Goal: Check status: Check status

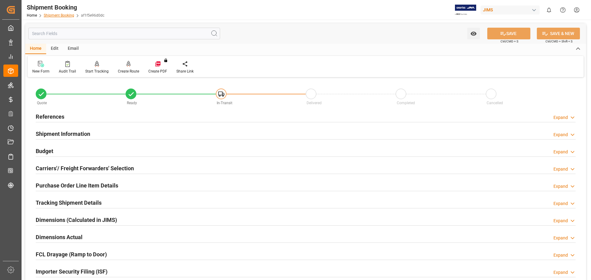
click at [61, 14] on link "Shipment Booking" at bounding box center [59, 15] width 30 height 4
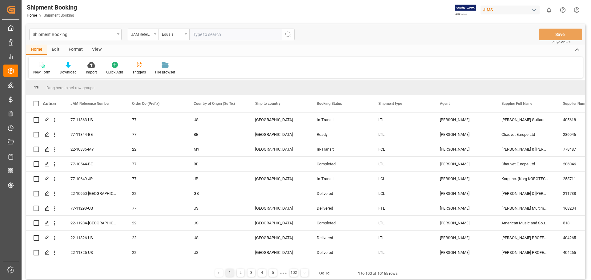
click at [200, 36] on input "text" at bounding box center [235, 35] width 92 height 12
type input "77-10069-US"
click at [290, 35] on icon "search button" at bounding box center [287, 34] width 7 height 7
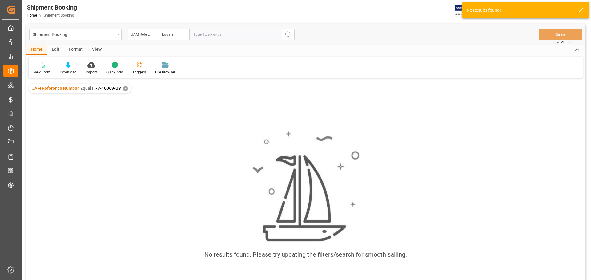
click at [125, 87] on div "✕" at bounding box center [125, 88] width 5 height 5
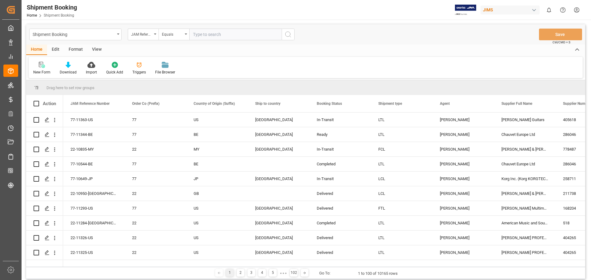
click at [203, 34] on input "text" at bounding box center [235, 35] width 92 height 12
paste input "77-10069-US"
click at [194, 35] on input "77-10069-US" at bounding box center [235, 35] width 92 height 12
type input "77-10069-US"
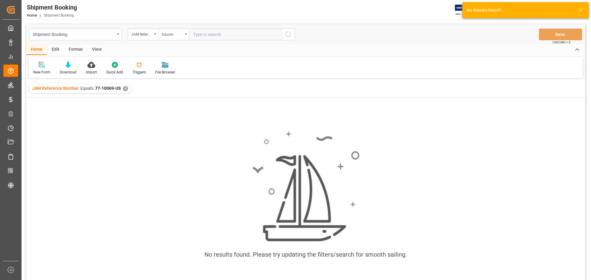
click at [123, 91] on div "✕" at bounding box center [125, 88] width 5 height 5
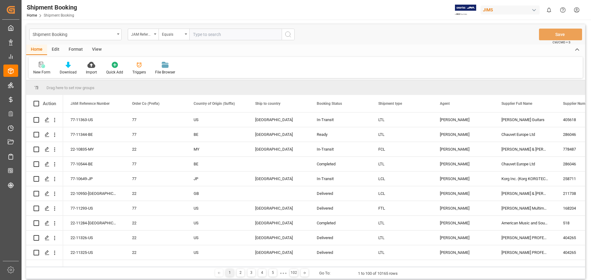
click at [228, 36] on input "text" at bounding box center [235, 35] width 92 height 12
type input "77-10069-US"
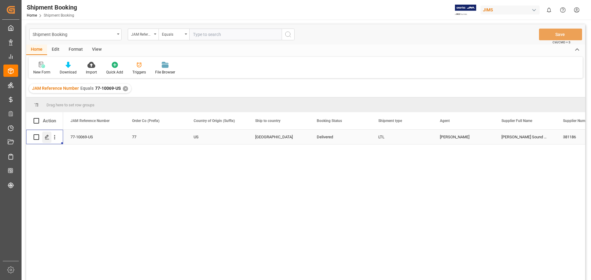
click at [46, 138] on polygon "Press SPACE to select this row." at bounding box center [46, 136] width 3 height 3
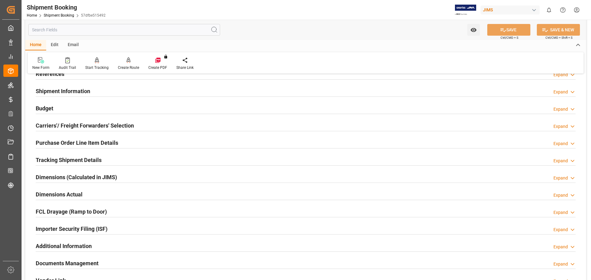
scroll to position [102, 0]
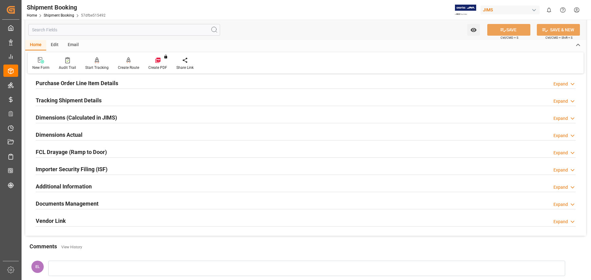
drag, startPoint x: 86, startPoint y: 206, endPoint x: 96, endPoint y: 211, distance: 11.7
click at [86, 205] on h2 "Documents Management" at bounding box center [67, 204] width 63 height 8
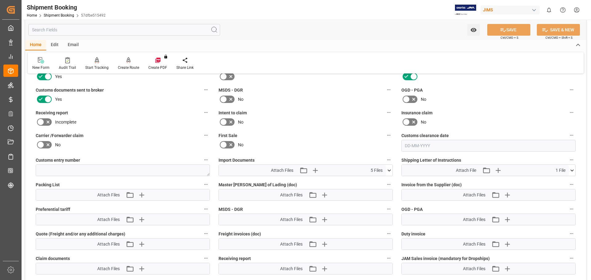
scroll to position [256, 0]
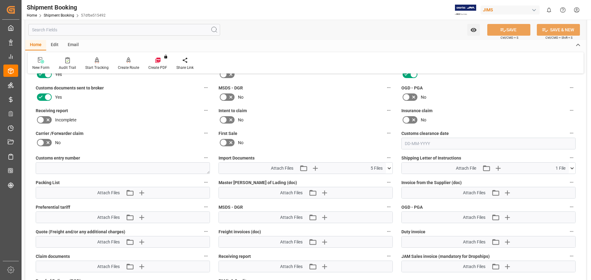
click at [389, 169] on icon at bounding box center [389, 168] width 6 height 6
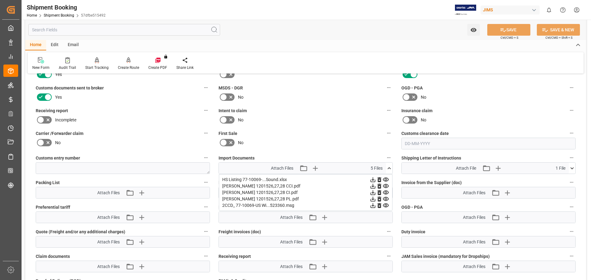
click at [386, 193] on icon at bounding box center [386, 193] width 6 height 4
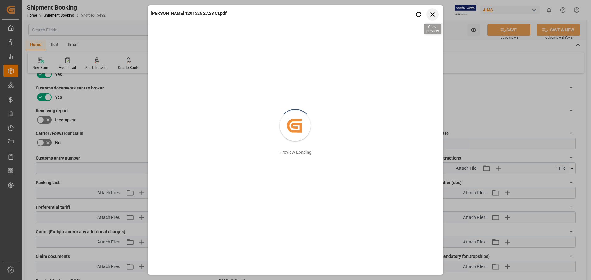
click at [432, 16] on icon "button" at bounding box center [433, 14] width 8 height 8
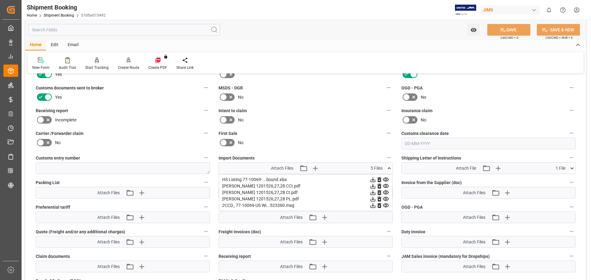
click at [385, 199] on icon at bounding box center [386, 199] width 6 height 4
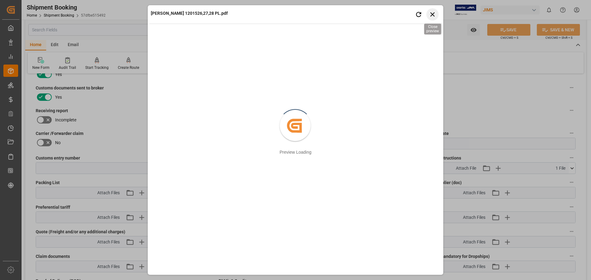
click at [433, 14] on icon "button" at bounding box center [432, 14] width 4 height 4
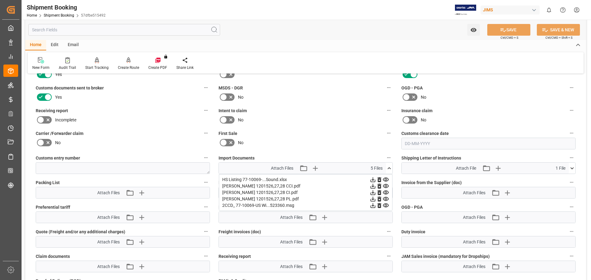
click at [386, 186] on icon at bounding box center [385, 186] width 6 height 6
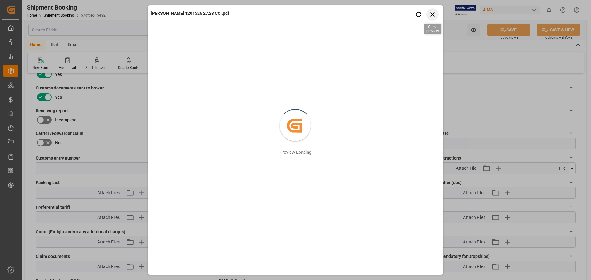
click at [431, 13] on icon "button" at bounding box center [432, 14] width 4 height 4
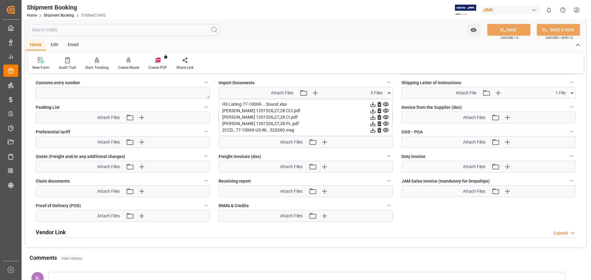
scroll to position [268, 0]
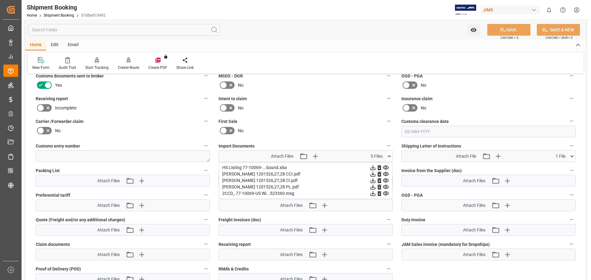
click at [572, 155] on icon at bounding box center [572, 156] width 6 height 6
